Goal: Task Accomplishment & Management: Manage account settings

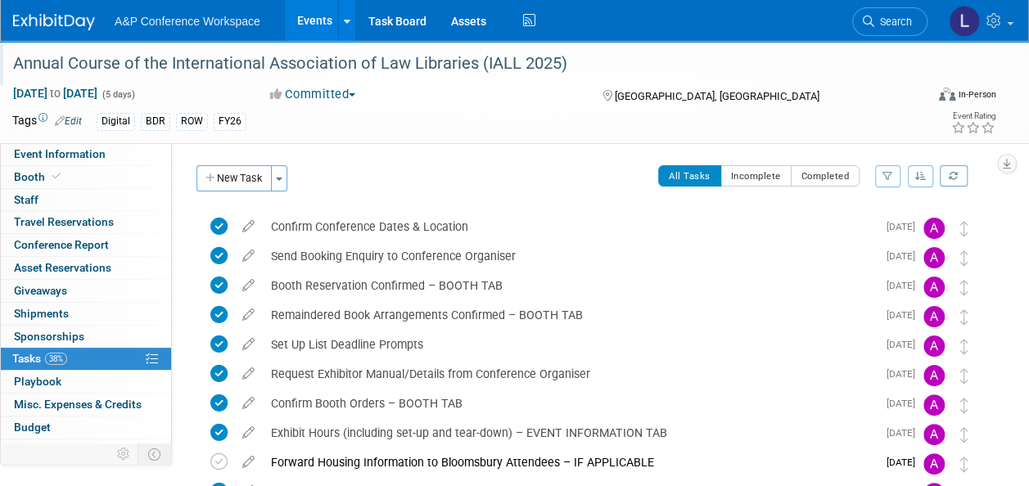
scroll to position [59, 0]
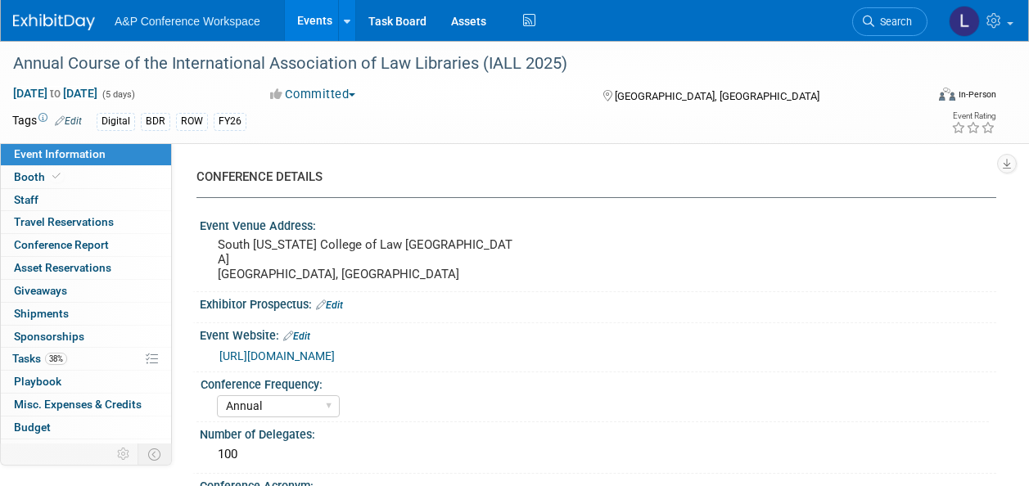
select select "Annual"
select select "Level 2"
select select "In-Person Booth"
select select "Libraries"
select select "Bloomsbury Digital Resources"
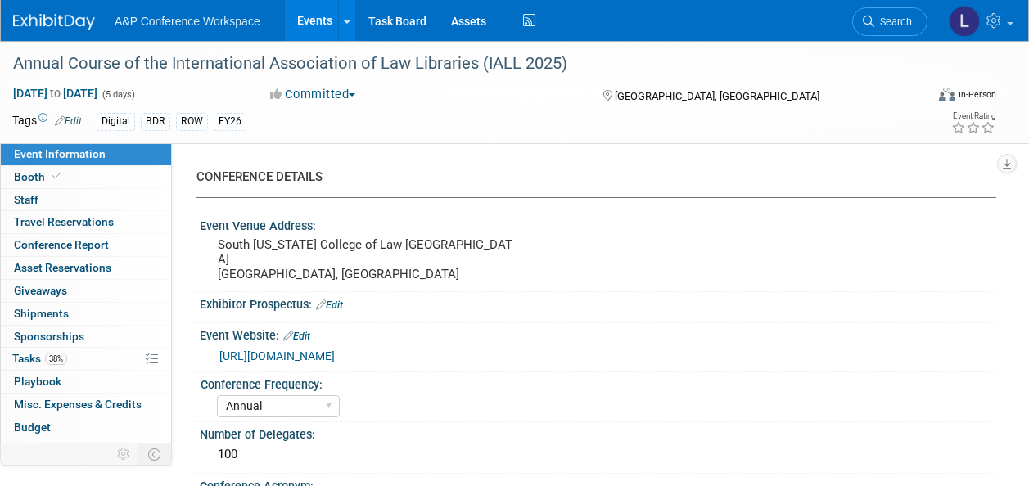
select select "[PERSON_NAME]"
select select "BDR Product Awareness and Trial Generation​"
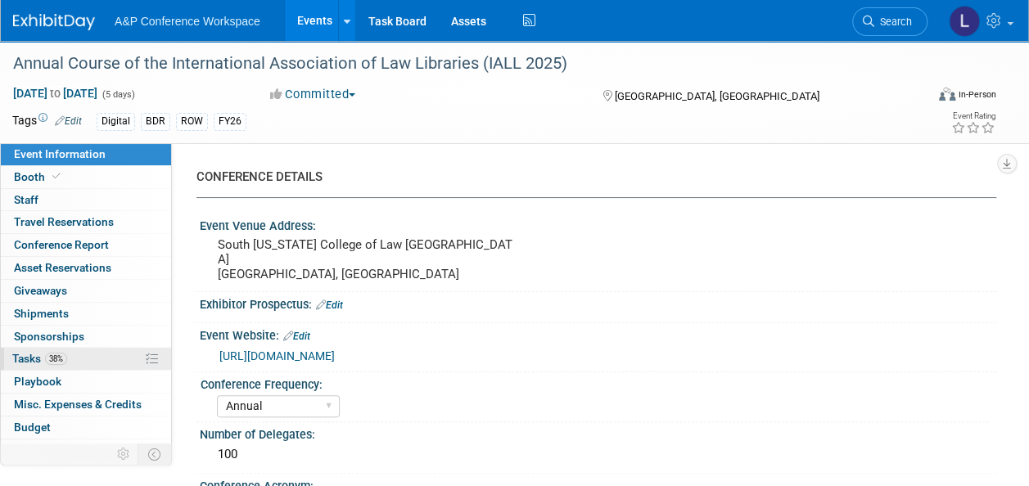
click at [70, 350] on link "38% Tasks 38%" at bounding box center [86, 359] width 170 height 22
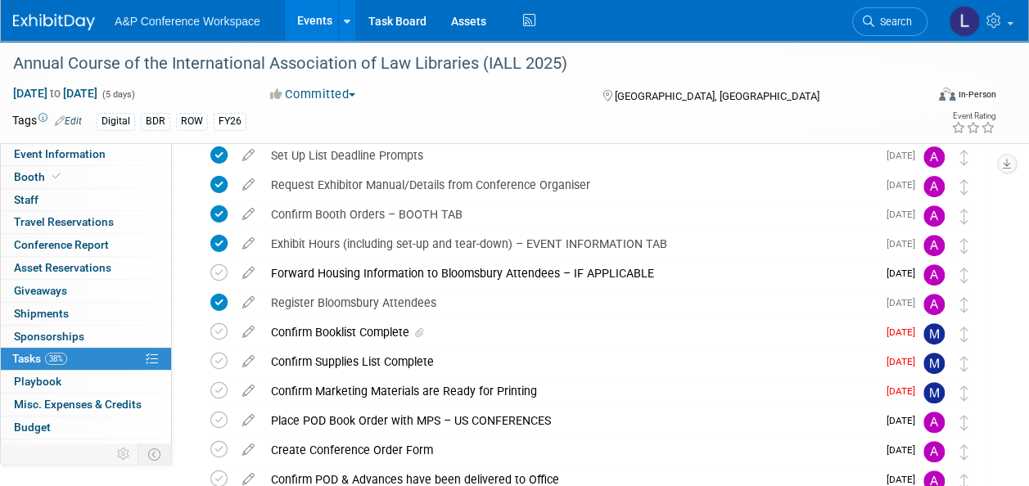
scroll to position [246, 0]
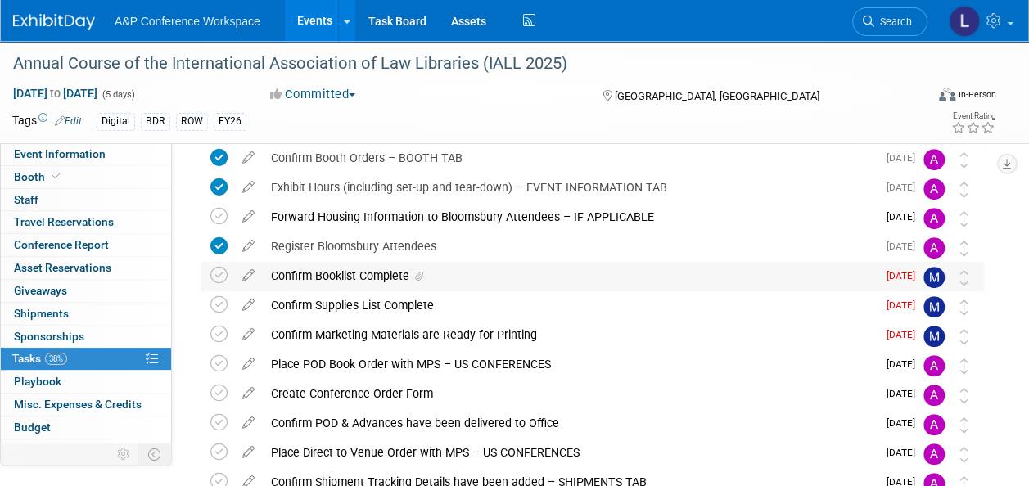
click at [375, 271] on div "Confirm Booklist Complete" at bounding box center [570, 276] width 614 height 28
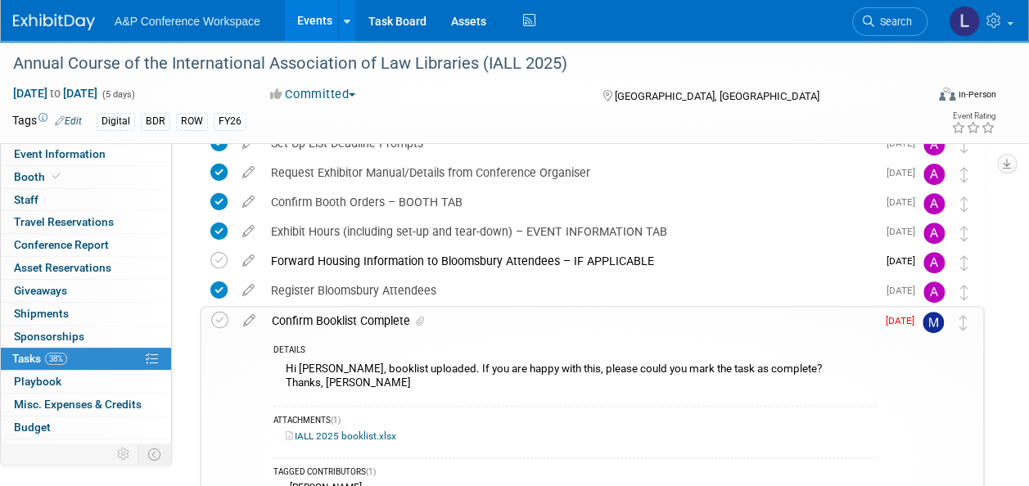
scroll to position [0, 0]
